Goal: Check status: Check status

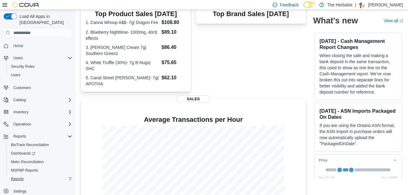
scroll to position [182, 0]
click at [21, 175] on span "Reports" at bounding box center [17, 178] width 13 height 7
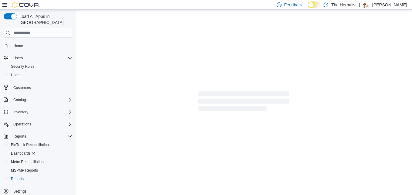
click at [69, 134] on icon "Complex example" at bounding box center [69, 136] width 5 height 5
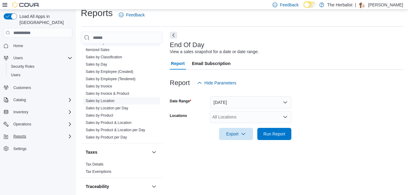
scroll to position [281, 0]
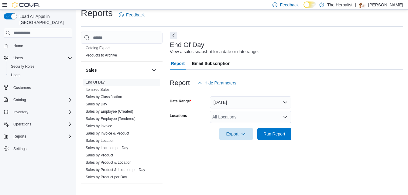
click at [99, 82] on link "End Of Day" at bounding box center [95, 82] width 19 height 4
click at [280, 134] on span "Run Report" at bounding box center [274, 134] width 22 height 6
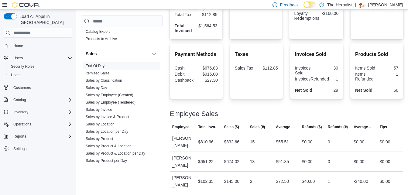
scroll to position [178, 0]
